Goal: Navigation & Orientation: Find specific page/section

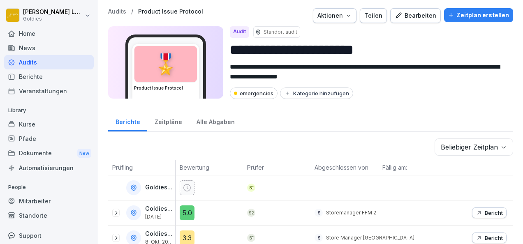
click at [51, 72] on div "Berichte" at bounding box center [49, 77] width 90 height 14
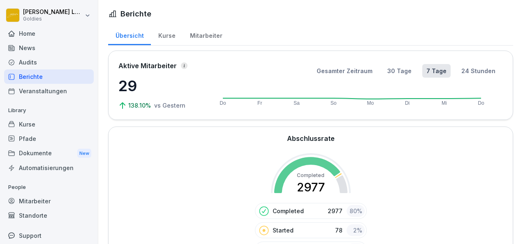
click at [53, 76] on div "Berichte" at bounding box center [49, 77] width 90 height 14
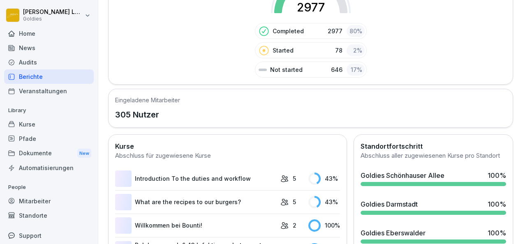
scroll to position [187, 0]
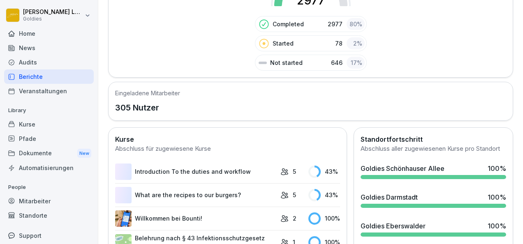
click at [29, 54] on div "News" at bounding box center [49, 48] width 90 height 14
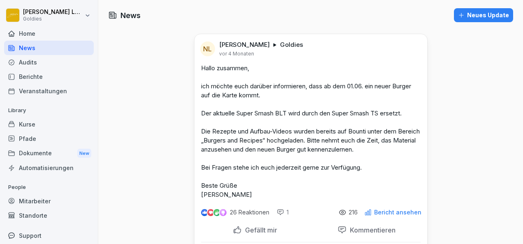
click at [36, 62] on div "Audits" at bounding box center [49, 62] width 90 height 14
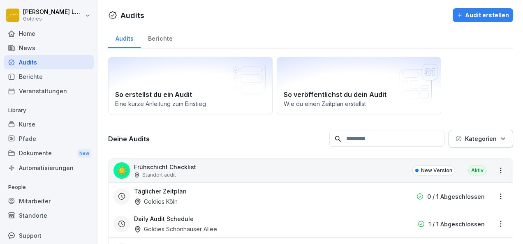
click at [36, 62] on div "Audits" at bounding box center [49, 62] width 90 height 14
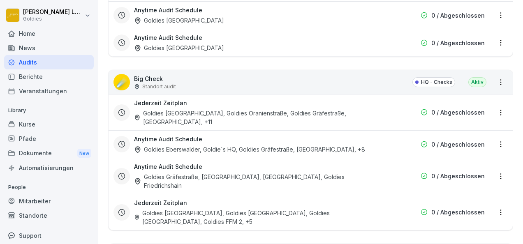
scroll to position [1159, 0]
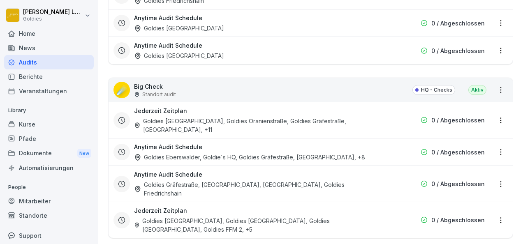
click at [207, 119] on div "Goldies [GEOGRAPHIC_DATA], Goldies Oranienstraße, Goldies Gräfestraße, [GEOGRAP…" at bounding box center [258, 125] width 248 height 17
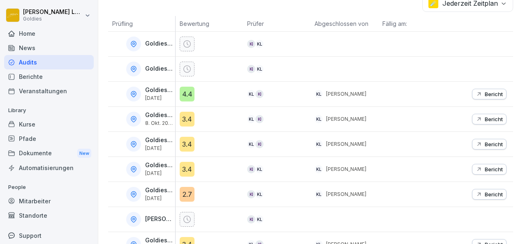
scroll to position [134, 0]
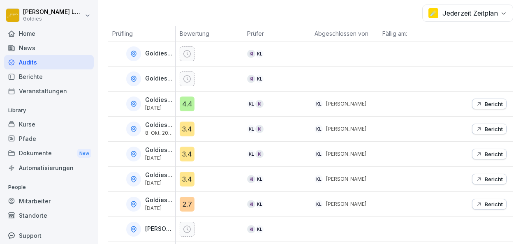
click at [485, 129] on p "Bericht" at bounding box center [494, 129] width 18 height 7
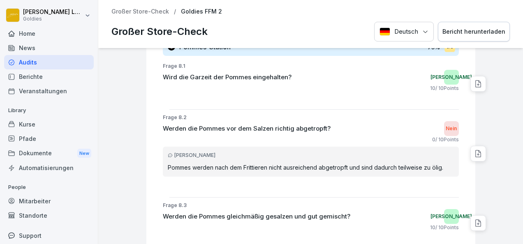
scroll to position [4189, 0]
